Goal: Transaction & Acquisition: Download file/media

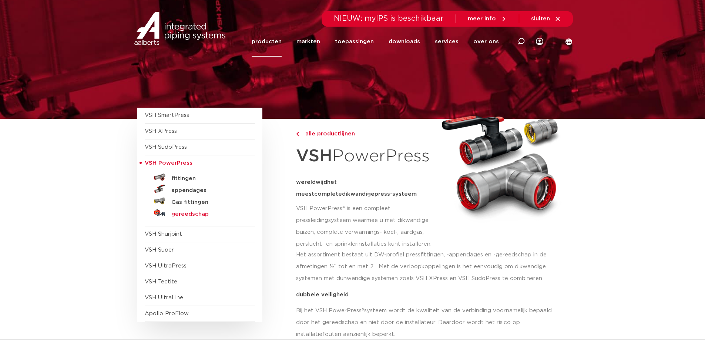
click at [188, 211] on h5 "gereedschap" at bounding box center [207, 214] width 73 height 7
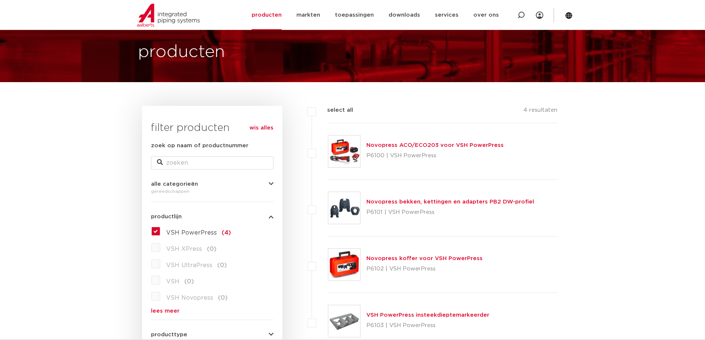
scroll to position [74, 0]
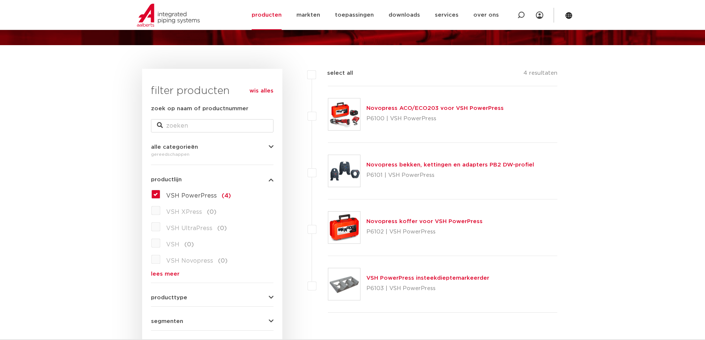
click at [392, 106] on link "Novopress ACO/ECO203 voor VSH PowerPress" at bounding box center [434, 108] width 137 height 6
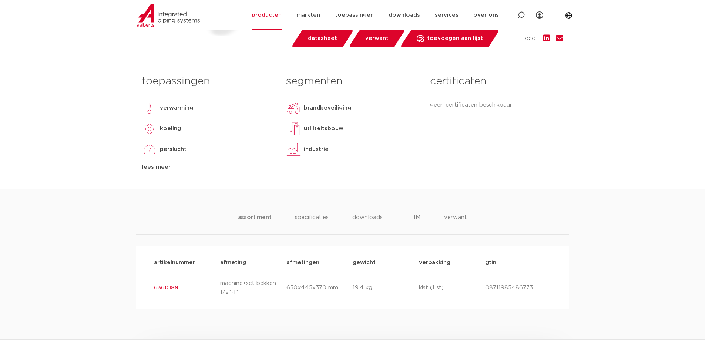
scroll to position [333, 0]
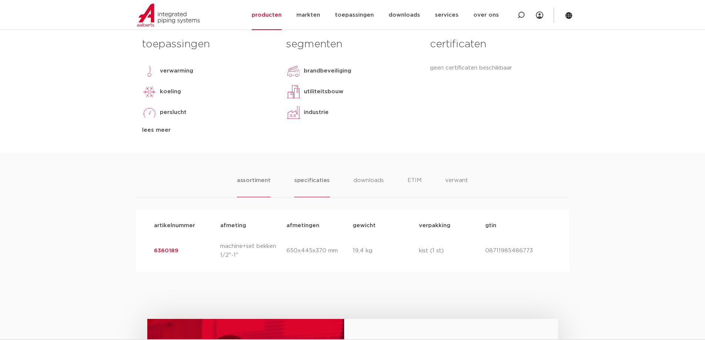
click at [313, 179] on li "specificaties" at bounding box center [312, 186] width 36 height 21
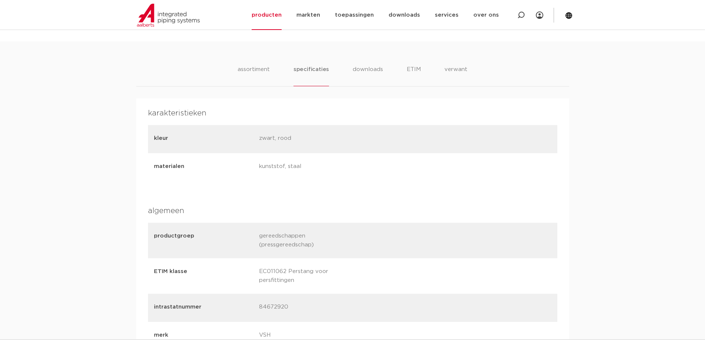
scroll to position [296, 0]
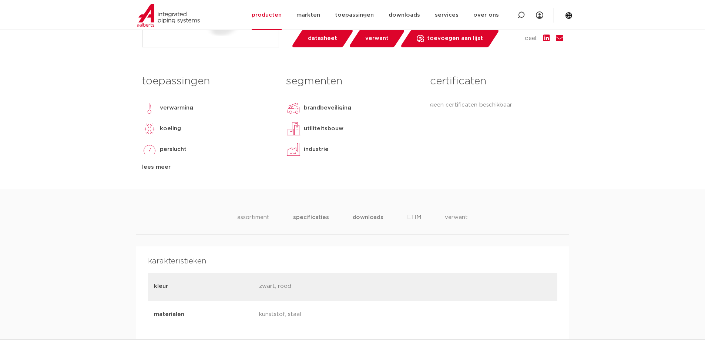
click at [371, 218] on li "downloads" at bounding box center [367, 223] width 31 height 21
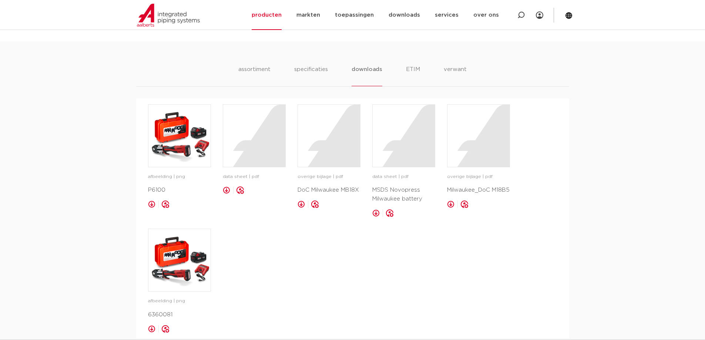
scroll to position [518, 0]
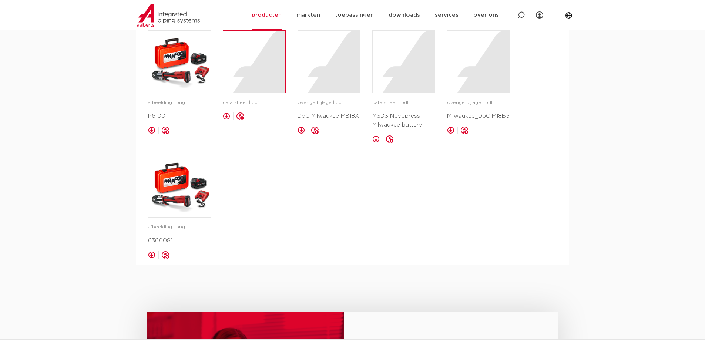
click at [241, 72] on div at bounding box center [254, 62] width 62 height 62
